Goal: Find specific page/section: Find specific page/section

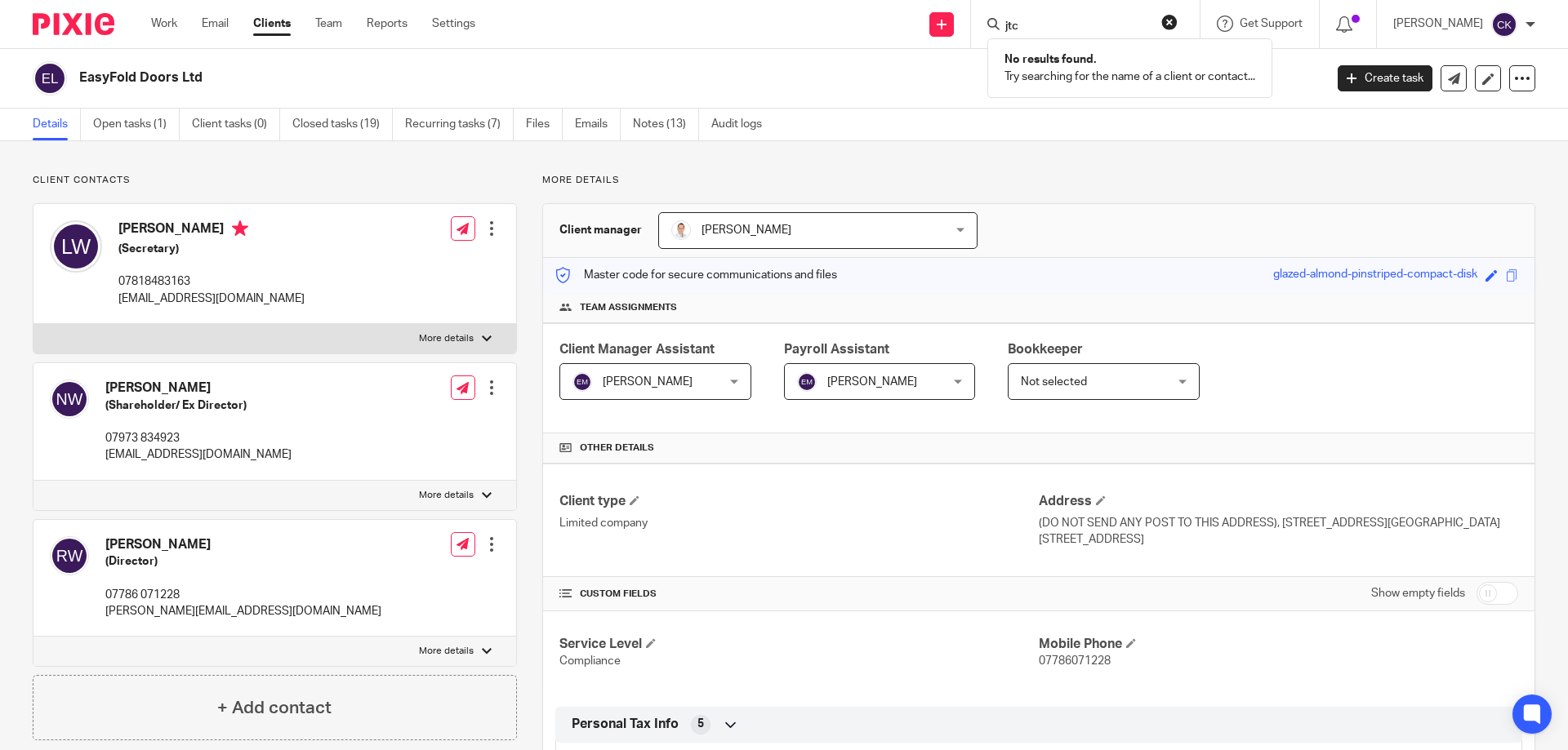
click at [1178, 17] on button "reset" at bounding box center [1170, 22] width 17 height 17
click at [1116, 18] on form at bounding box center [1091, 24] width 174 height 21
click at [1100, 27] on input "Search" at bounding box center [1077, 27] width 147 height 15
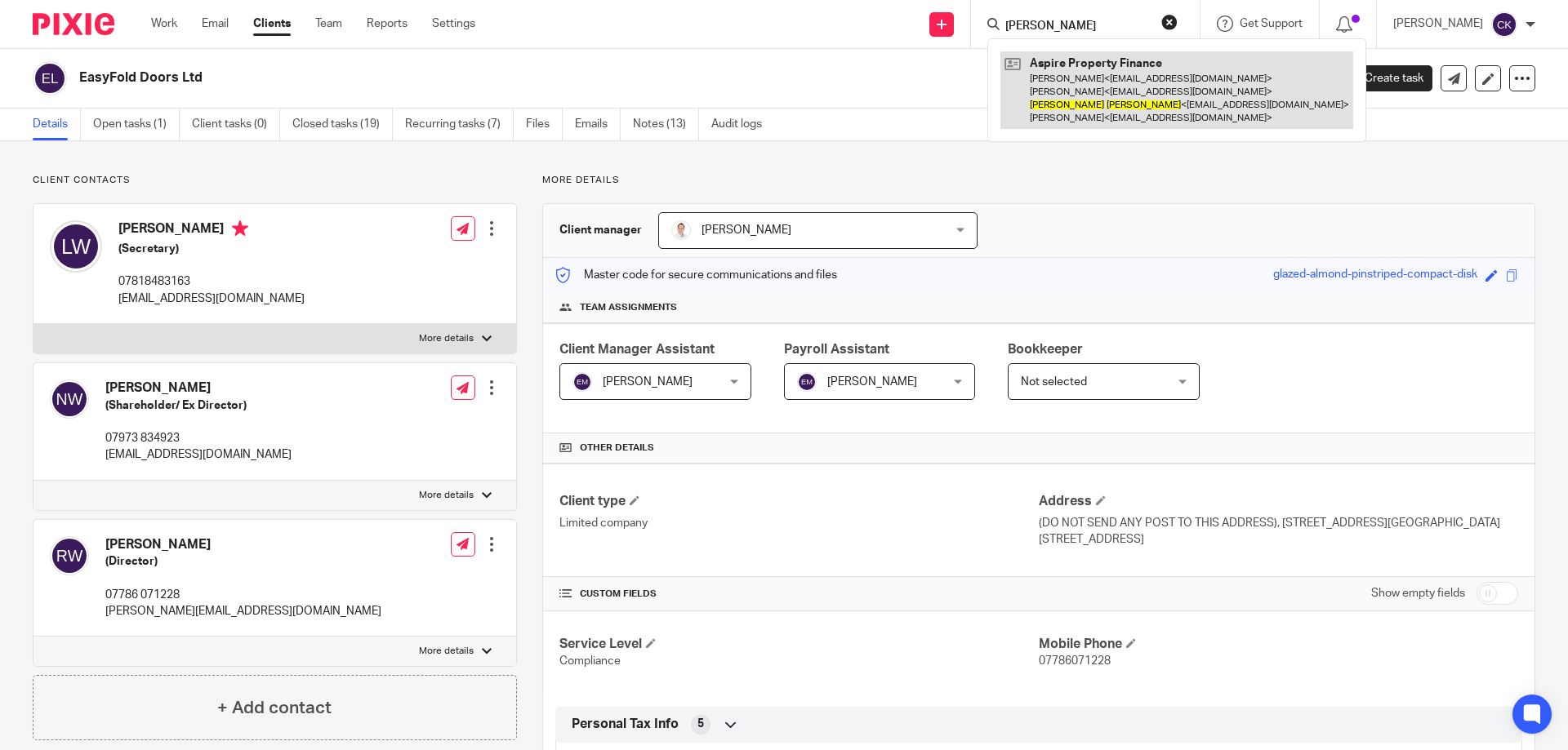
type input "richard manning"
click at [1150, 68] on link at bounding box center [1177, 90] width 353 height 78
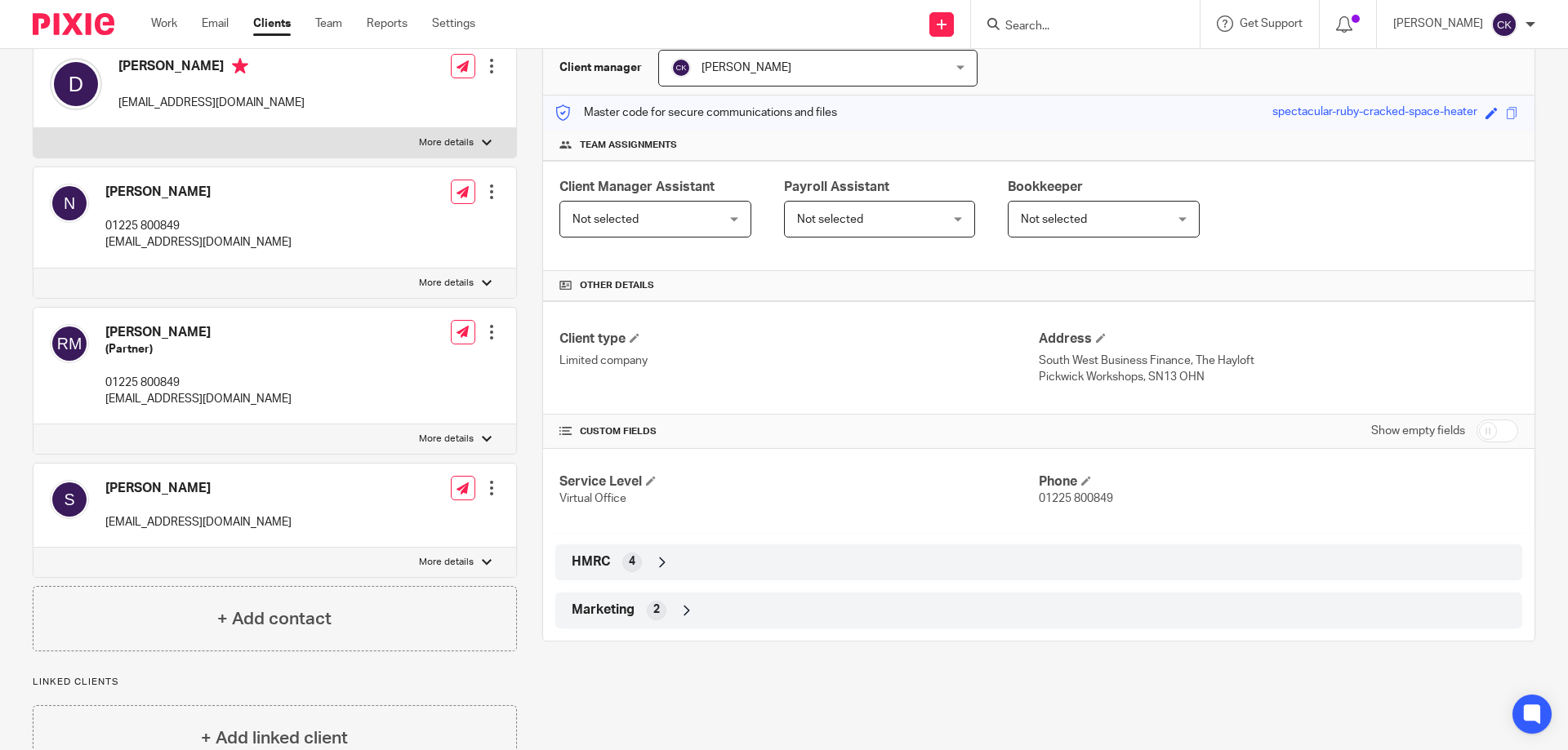
scroll to position [163, 0]
click at [197, 326] on h4 "Richard Manning" at bounding box center [198, 331] width 187 height 17
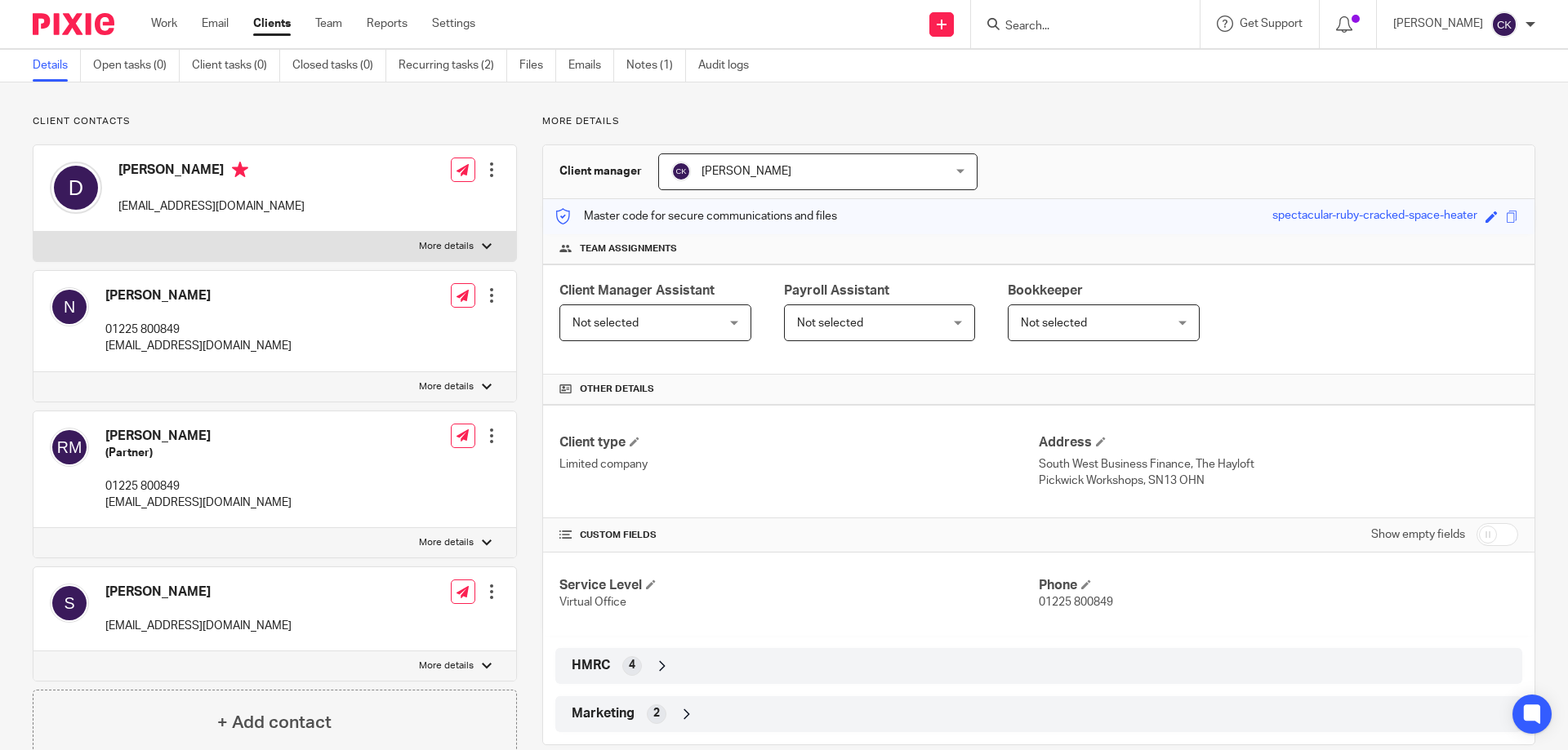
scroll to position [0, 0]
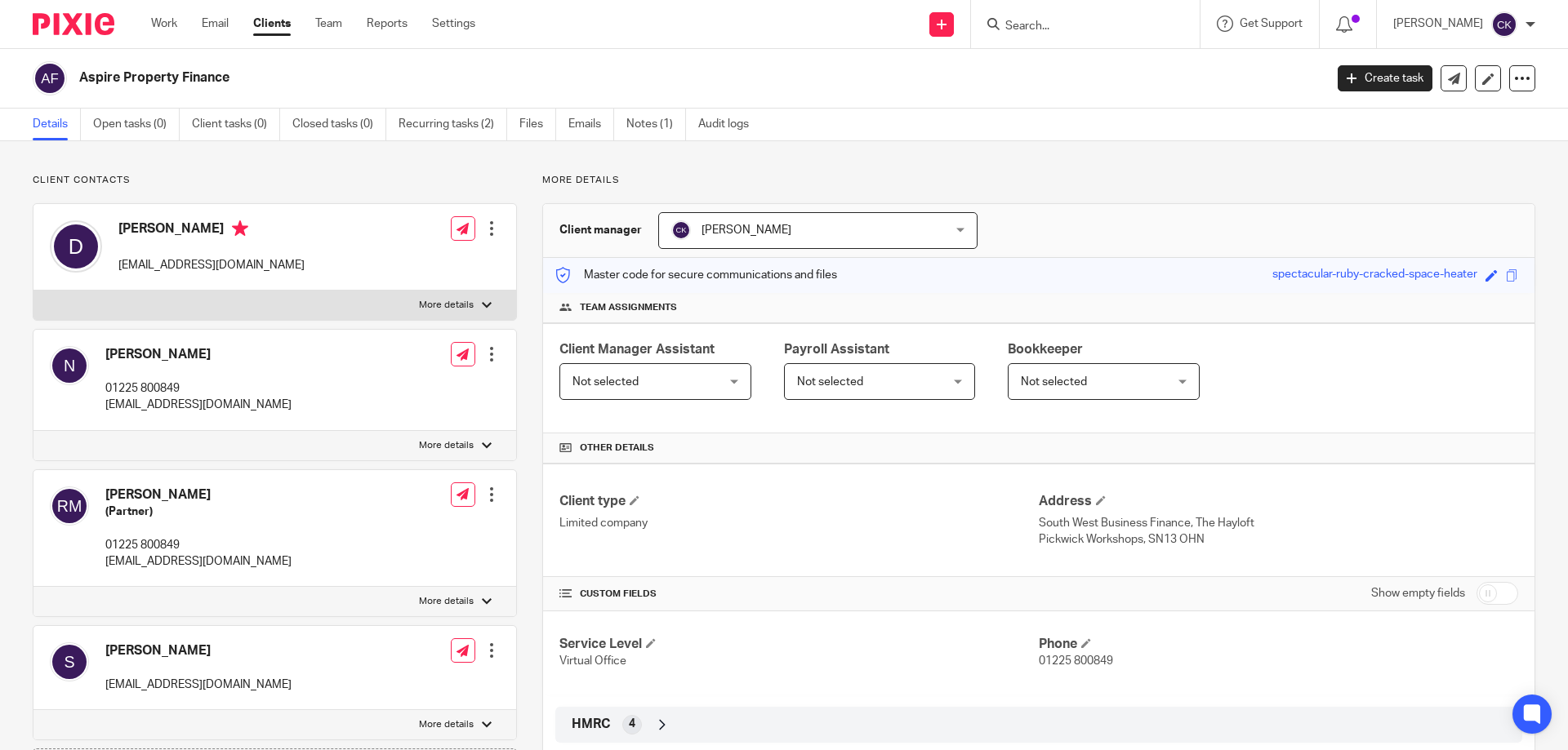
click at [1094, 25] on input "Search" at bounding box center [1077, 27] width 147 height 15
click at [156, 499] on h4 "Richard Manning" at bounding box center [198, 495] width 187 height 17
click at [643, 116] on link "Notes (1)" at bounding box center [657, 124] width 60 height 31
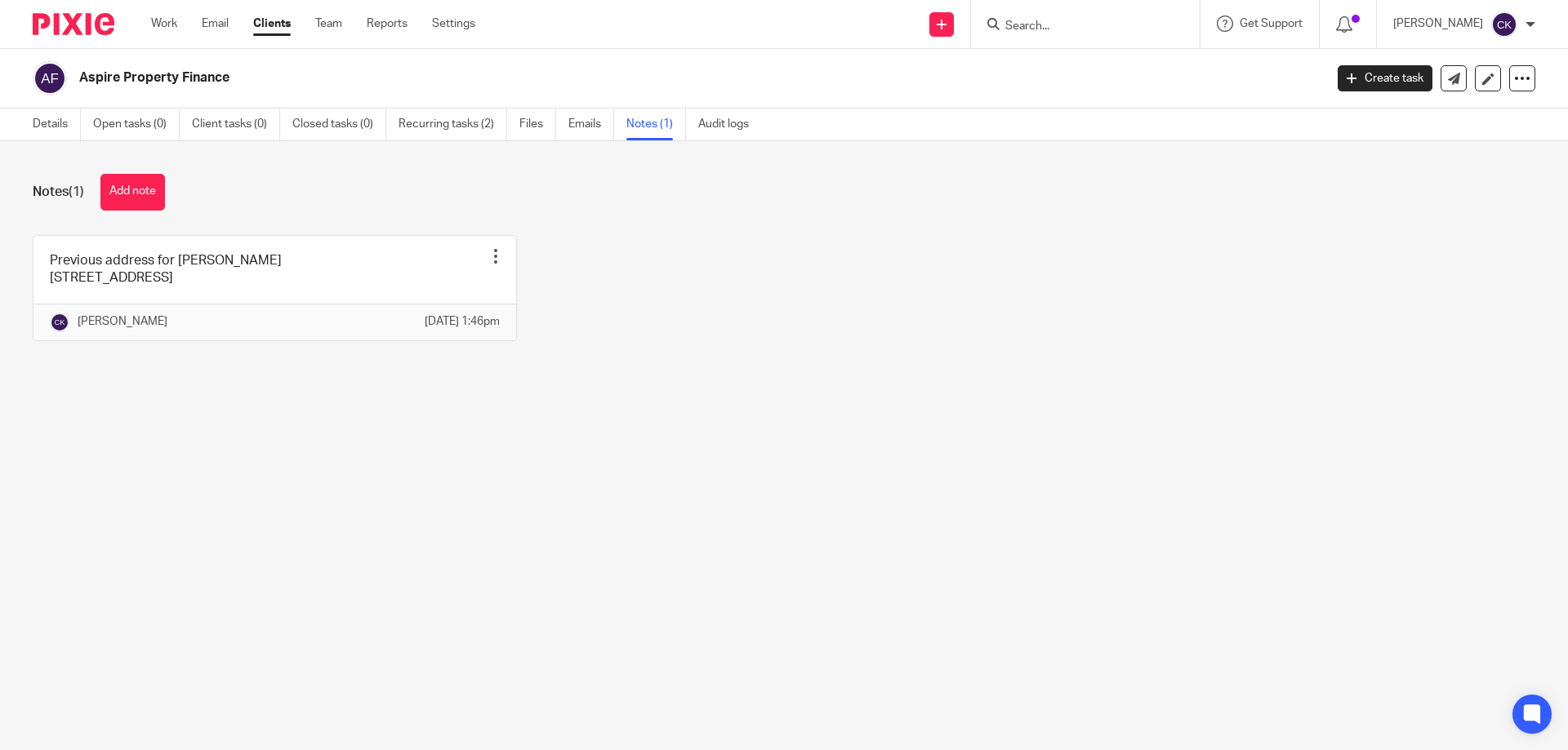
click at [1034, 27] on input "Search" at bounding box center [1077, 27] width 147 height 15
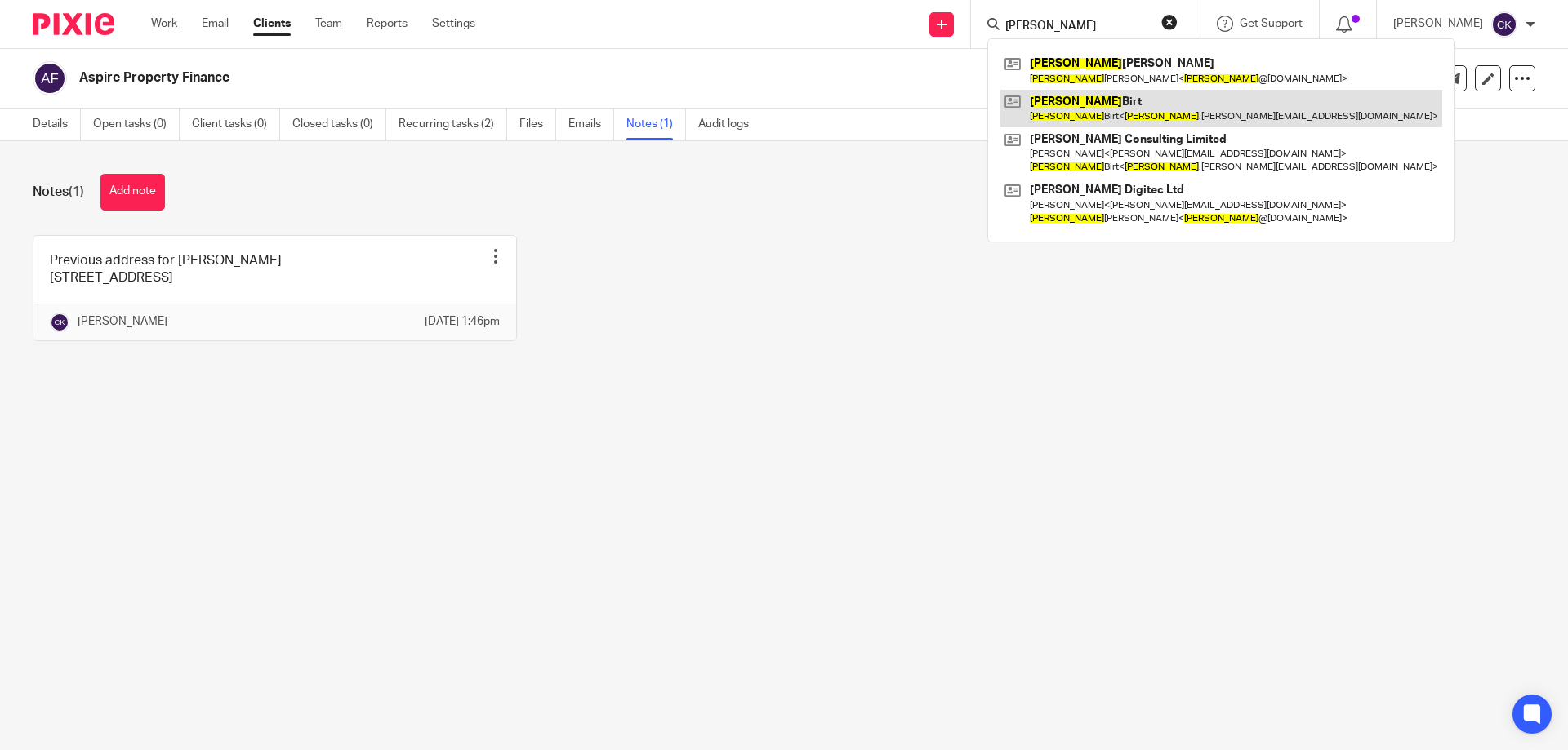
type input "sarah"
click at [1050, 104] on link at bounding box center [1221, 108] width 442 height 37
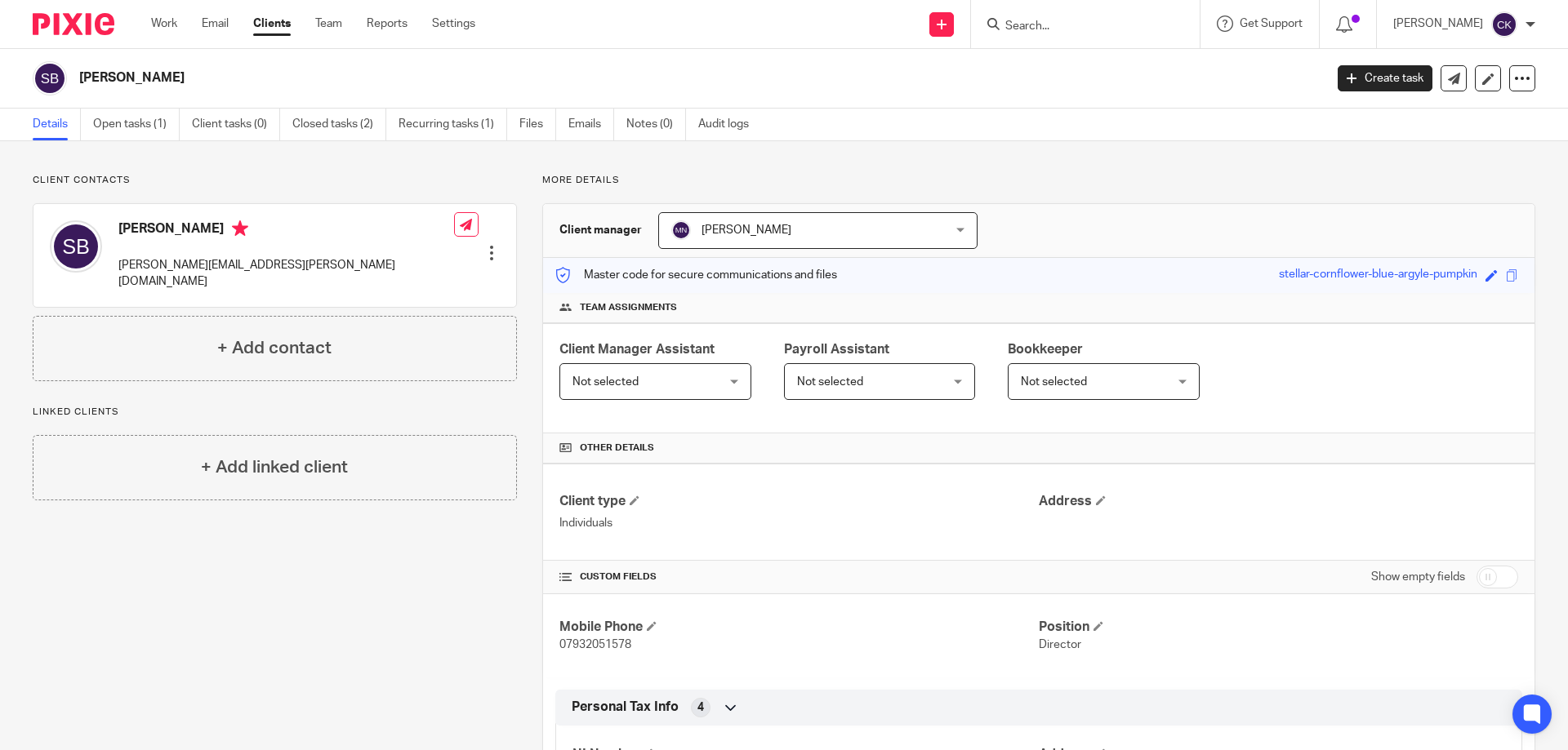
click at [1086, 9] on div at bounding box center [1085, 24] width 229 height 48
click at [1078, 16] on form at bounding box center [1091, 24] width 174 height 21
click at [1041, 27] on input "Search" at bounding box center [1077, 27] width 147 height 15
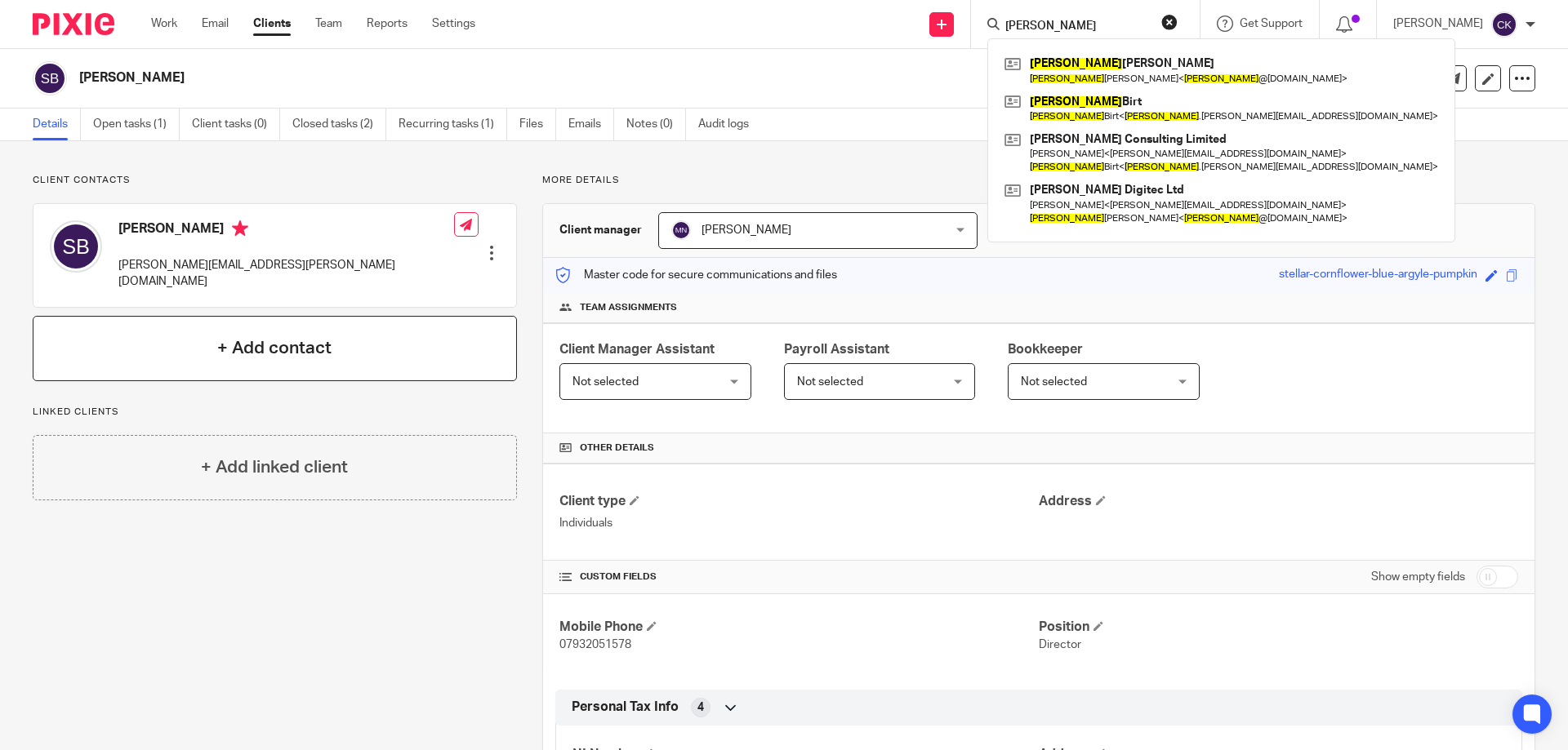
type input "[PERSON_NAME]"
